Goal: Transaction & Acquisition: Purchase product/service

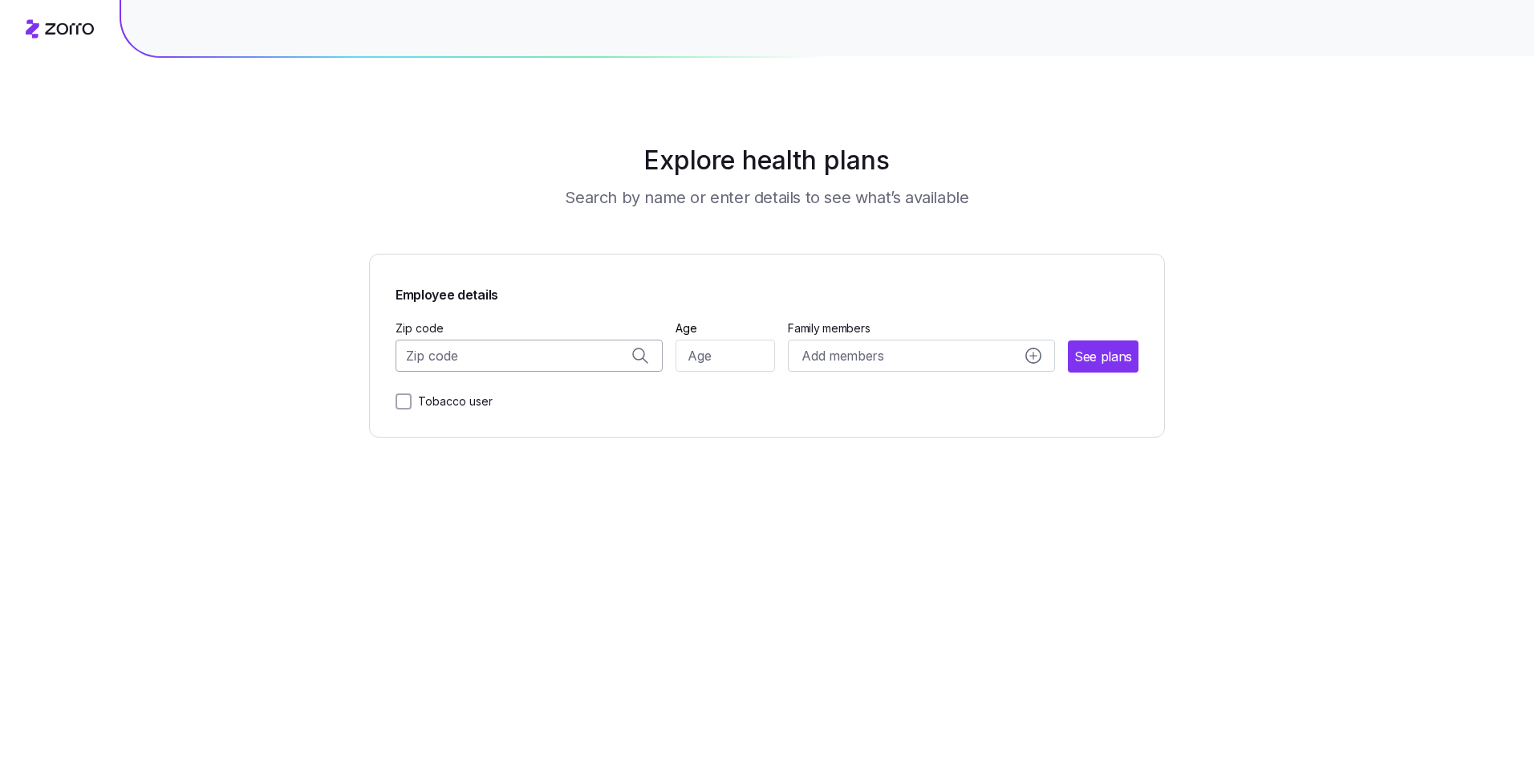
click at [461, 354] on input "Zip code" at bounding box center [529, 355] width 267 height 32
type input "08242"
click at [729, 357] on input "Age" at bounding box center [726, 355] width 100 height 32
type input "48"
click at [1118, 356] on span "See plans" at bounding box center [1104, 357] width 56 height 20
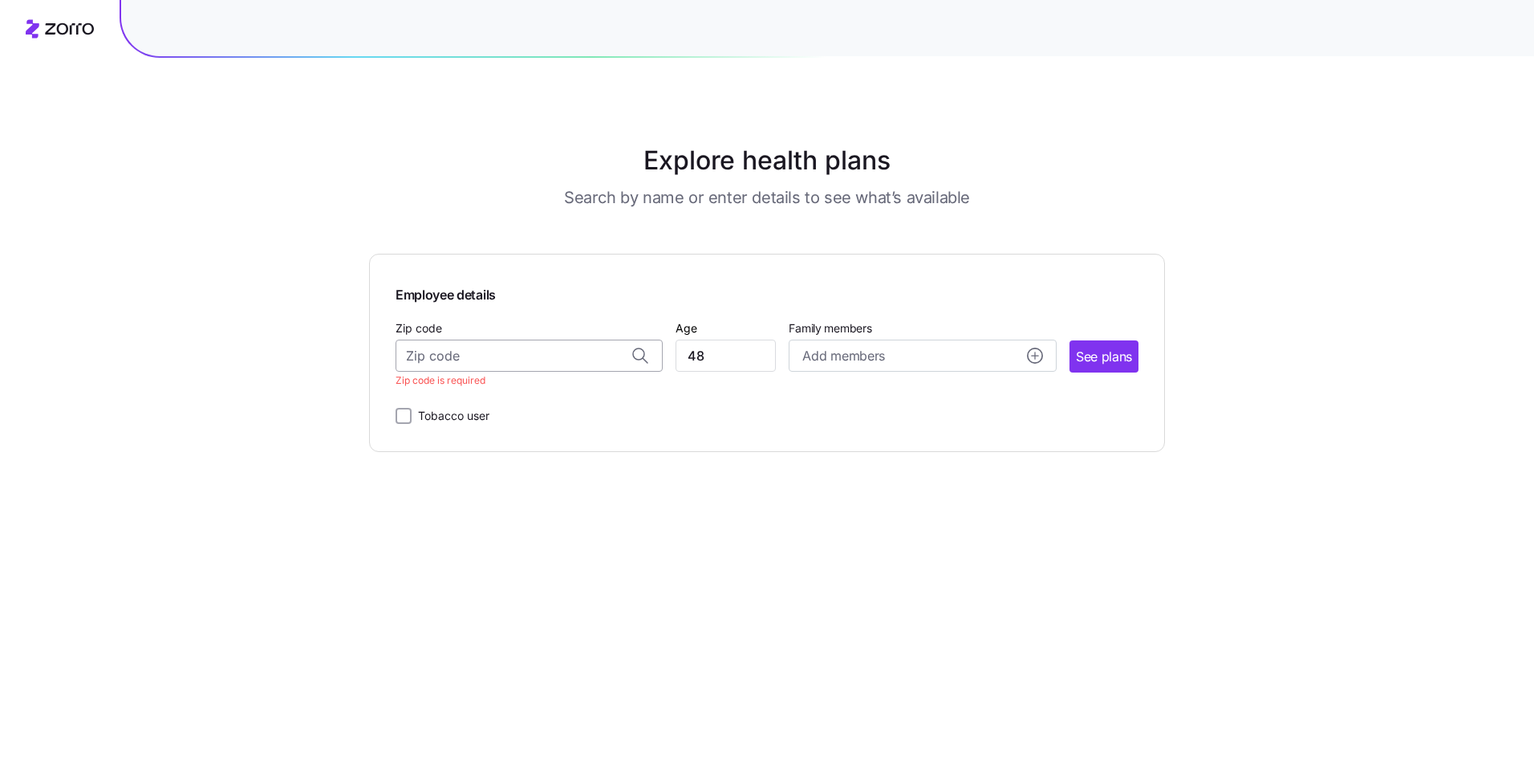
click at [460, 357] on input "Zip code" at bounding box center [529, 355] width 267 height 32
click at [469, 391] on span "08242, [GEOGRAPHIC_DATA], [GEOGRAPHIC_DATA]" at bounding box center [526, 398] width 225 height 20
type input "08242, [GEOGRAPHIC_DATA], [GEOGRAPHIC_DATA]"
click at [1118, 348] on span "See plans" at bounding box center [1104, 357] width 56 height 20
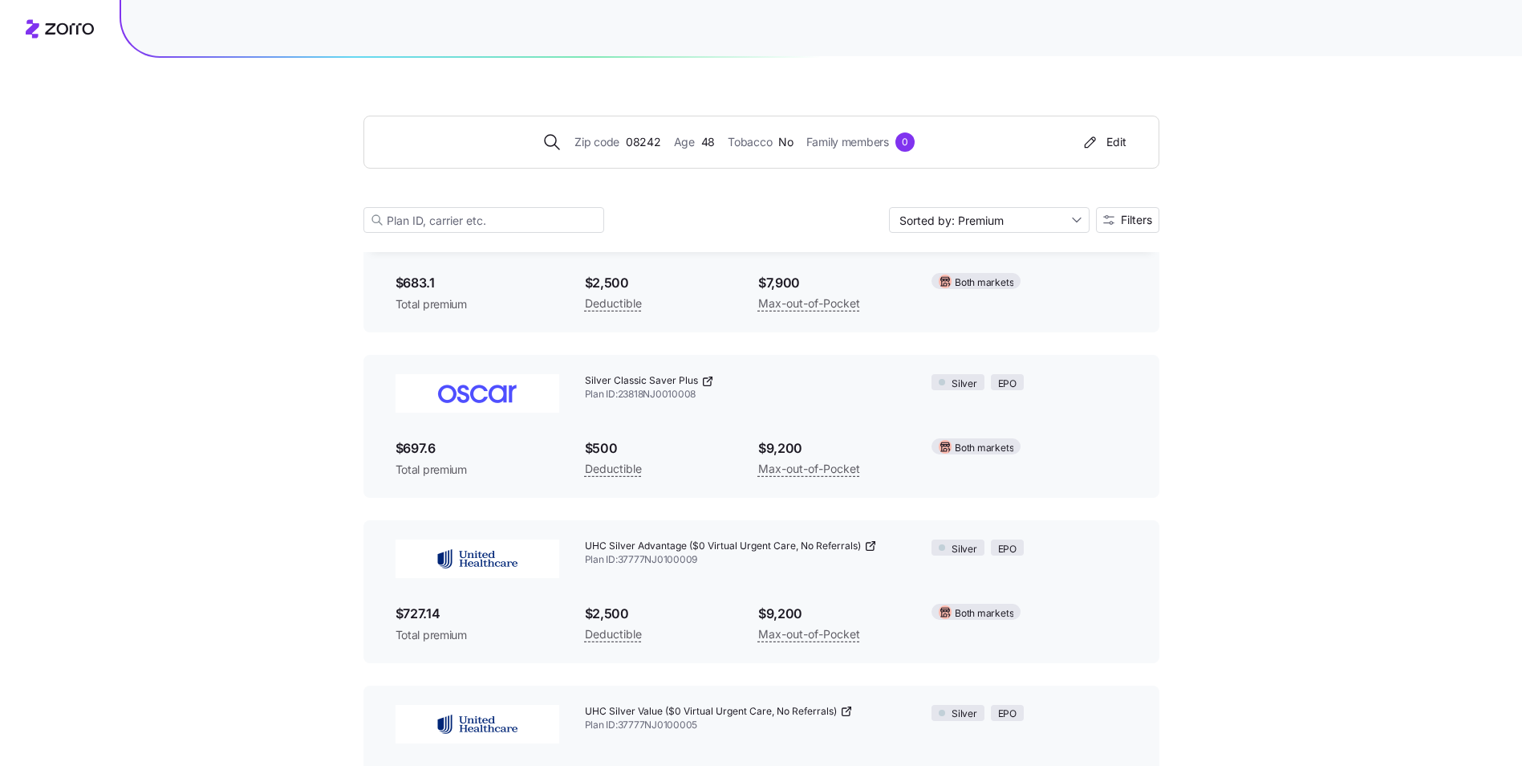
scroll to position [4253, 0]
